Goal: Information Seeking & Learning: Learn about a topic

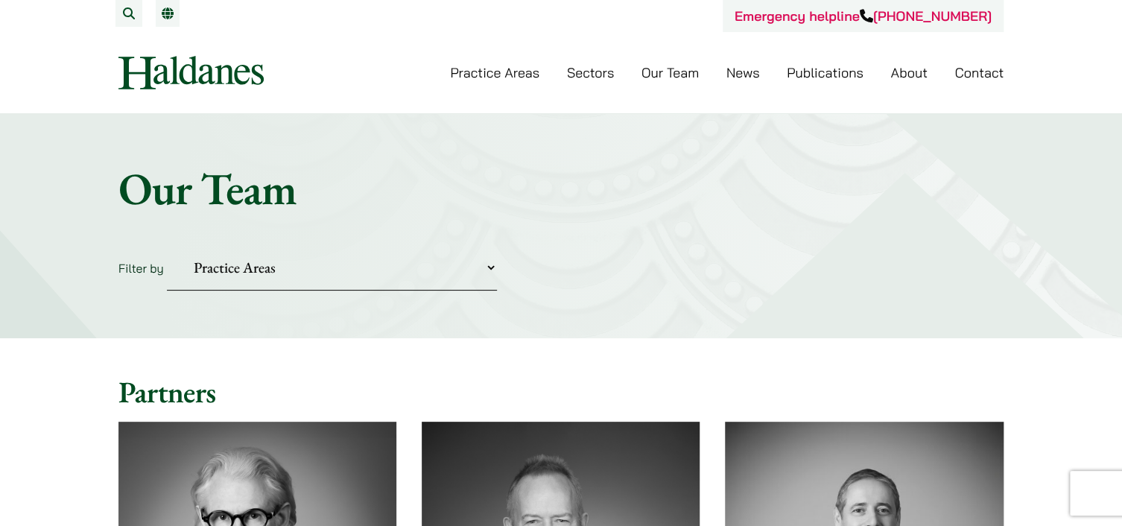
click at [656, 79] on div "Practice Areas Antitrust and Competition Law Civil Litigation & Dispute Resolut…" at bounding box center [561, 73] width 910 height 34
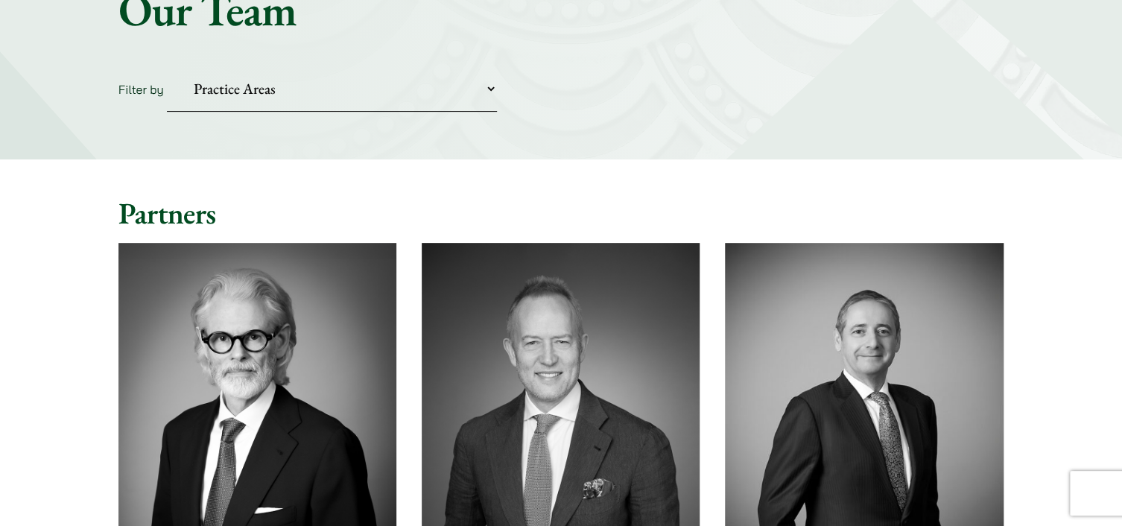
scroll to position [89, 0]
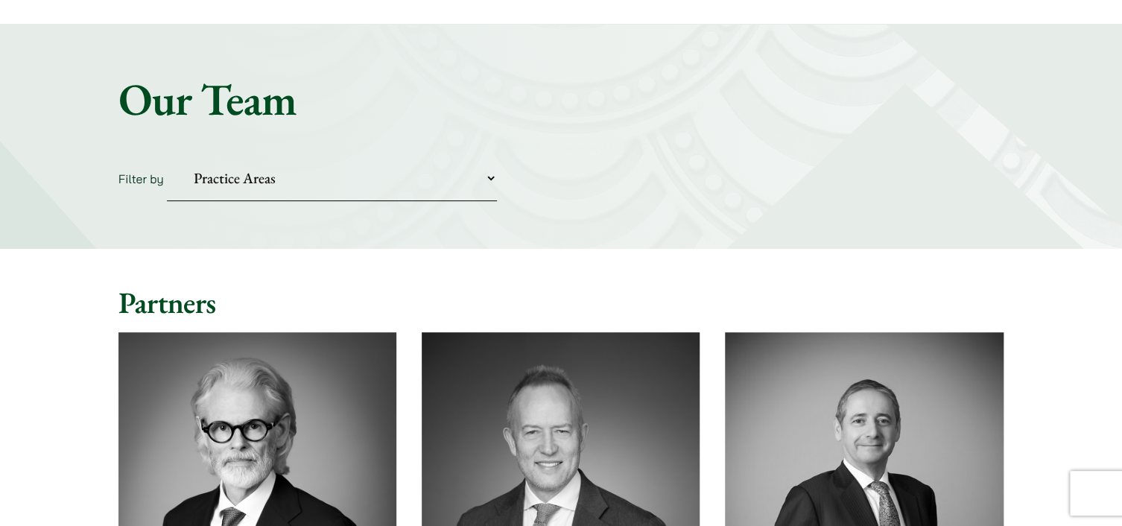
click at [0, 0] on link "Media & Entertainment Law" at bounding box center [0, 0] width 0 height 0
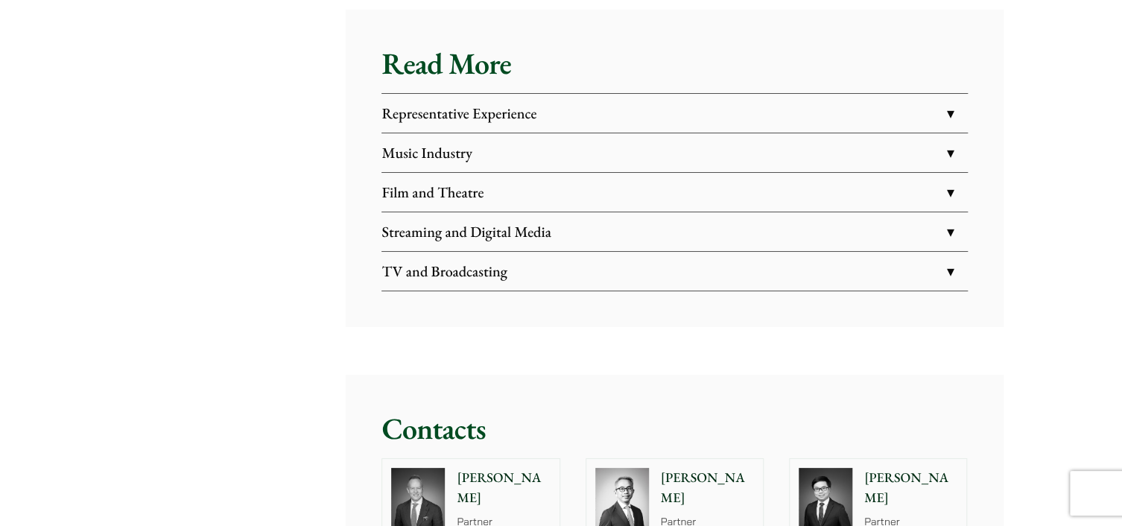
scroll to position [2652, 0]
